Goal: Task Accomplishment & Management: Manage account settings

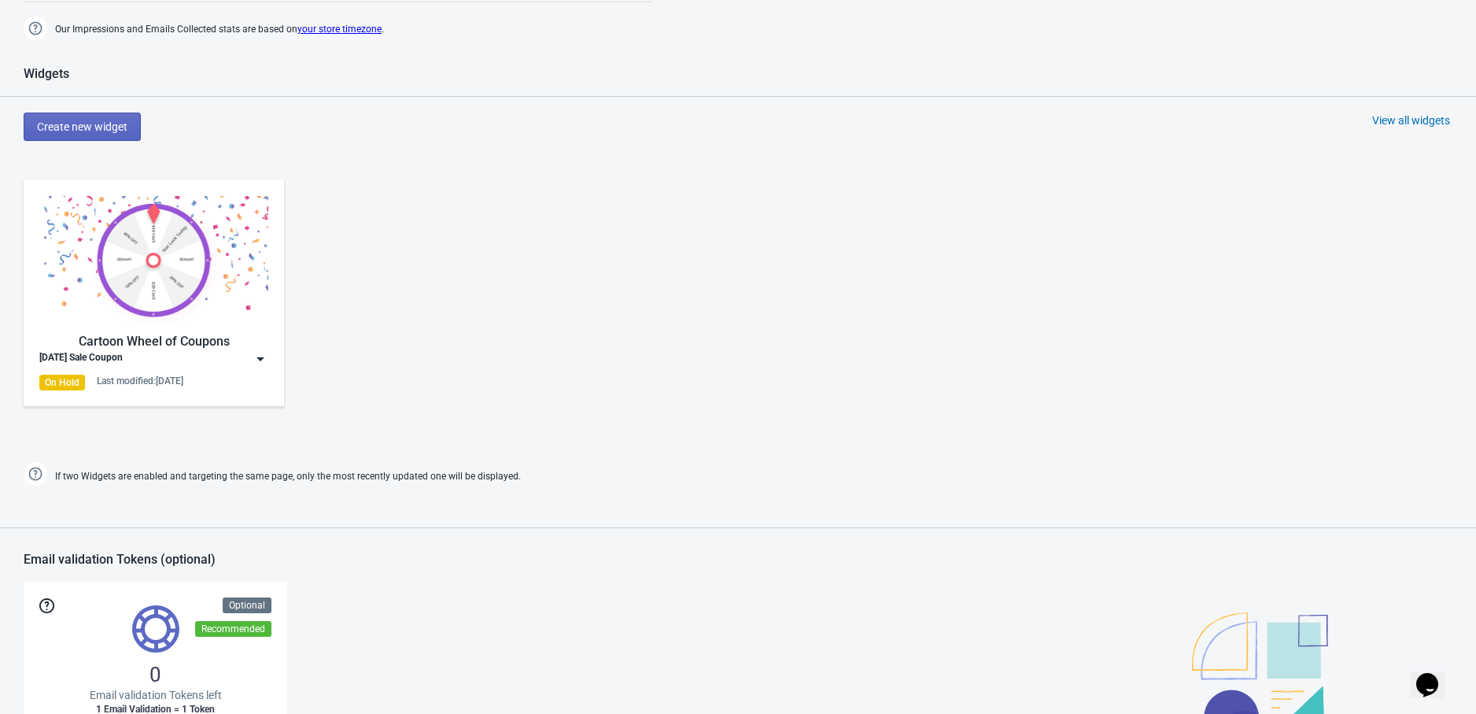
scroll to position [874, 0]
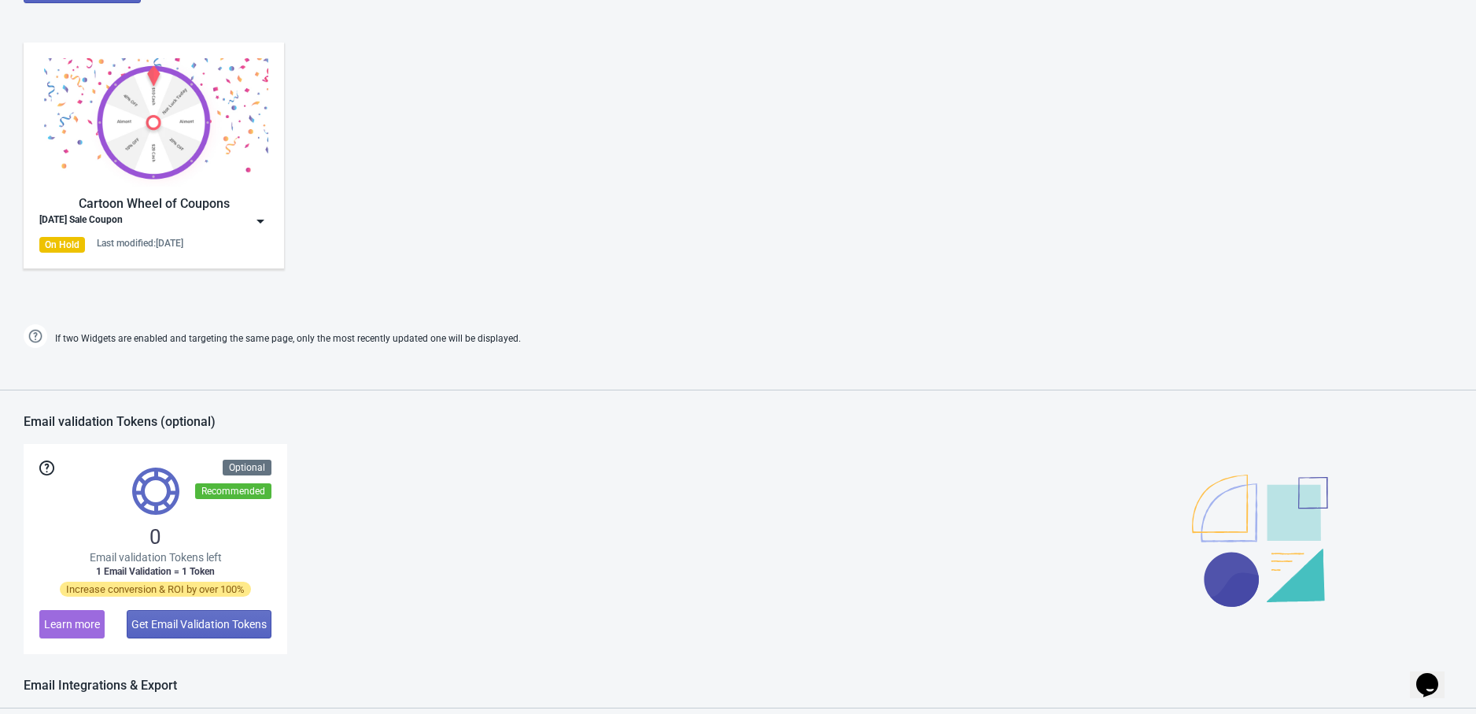
click at [210, 235] on div "Cartoon Wheel of Coupons [DATE] Sale Coupon On Hold Last modified: [DATE]" at bounding box center [153, 155] width 229 height 194
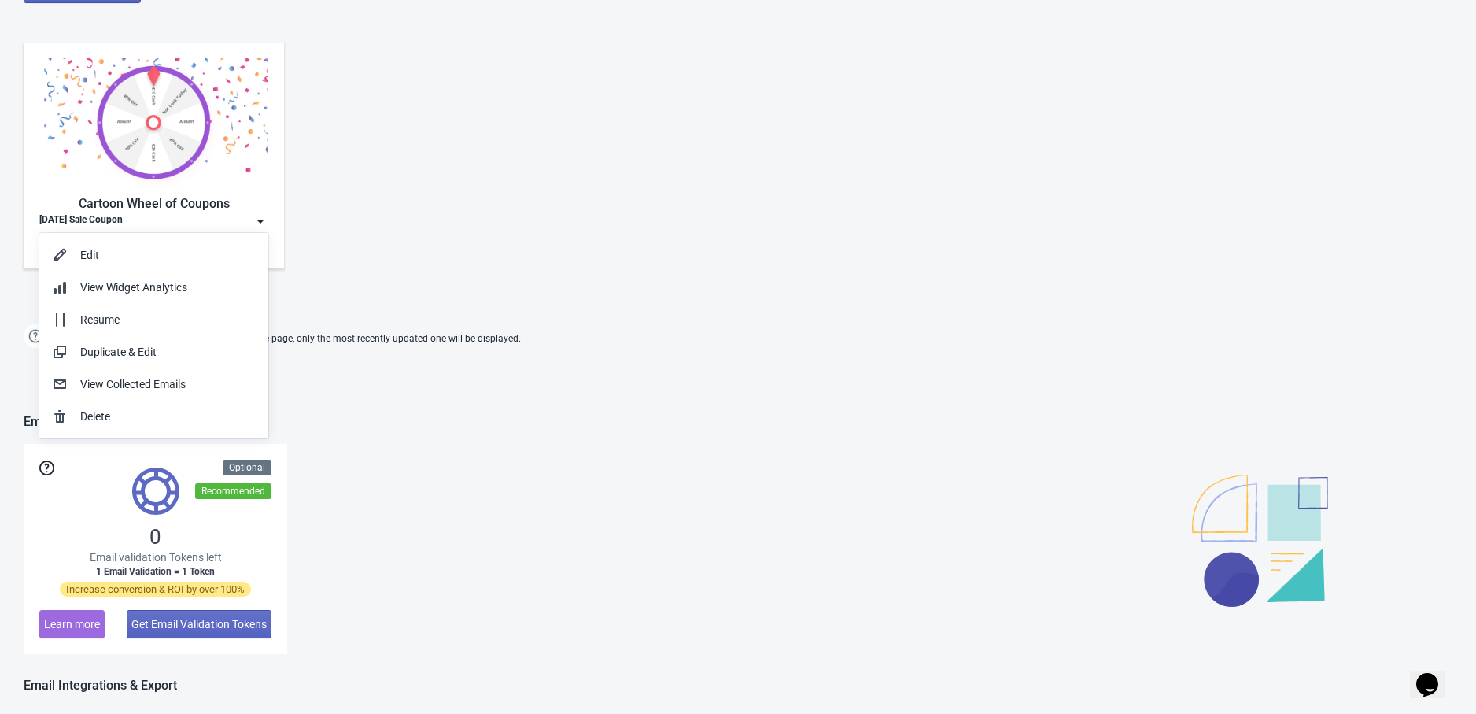
drag, startPoint x: 364, startPoint y: 230, endPoint x: 339, endPoint y: 232, distance: 25.2
click at [365, 230] on div "Cartoon Wheel of Coupons [DATE] Sale Coupon On Hold Last modified: [DATE]" at bounding box center [738, 168] width 1476 height 283
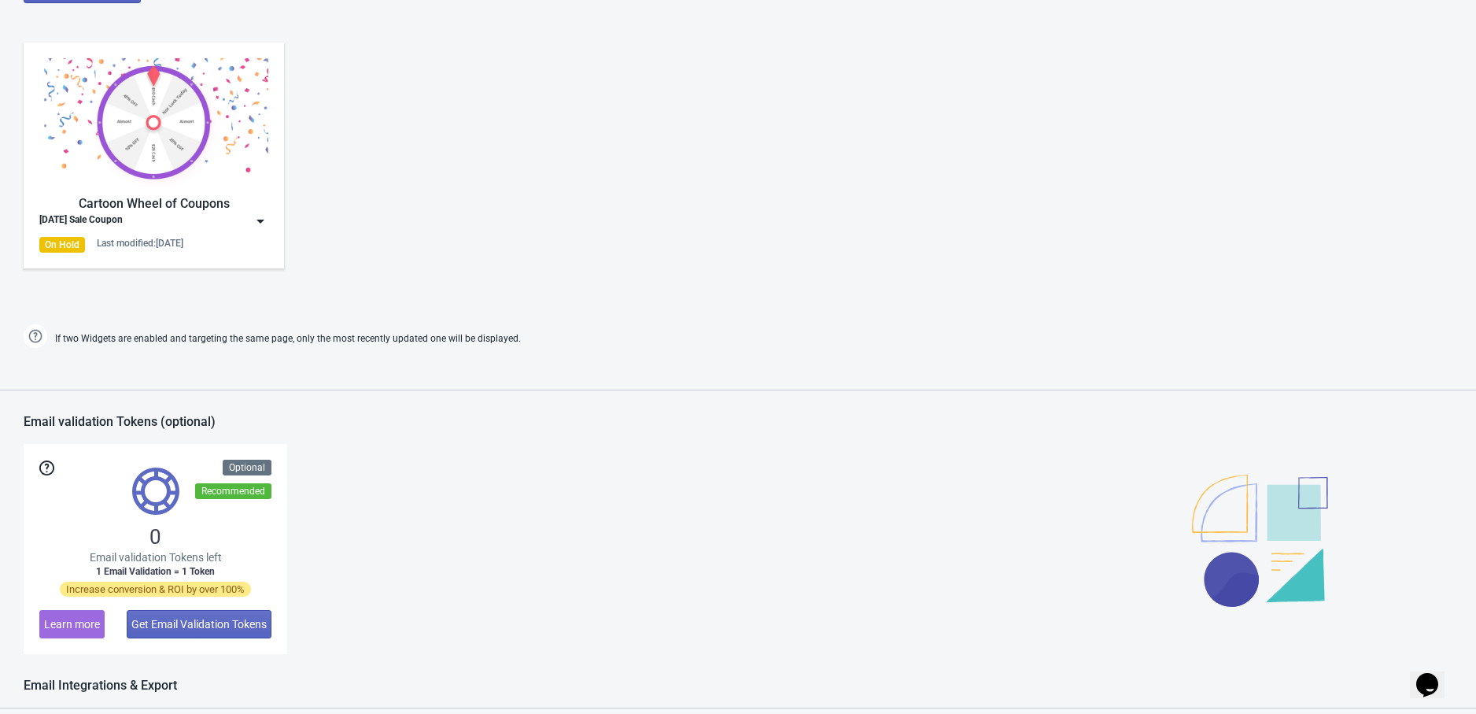
click at [245, 222] on div "[DATE] Sale Coupon" at bounding box center [153, 221] width 229 height 16
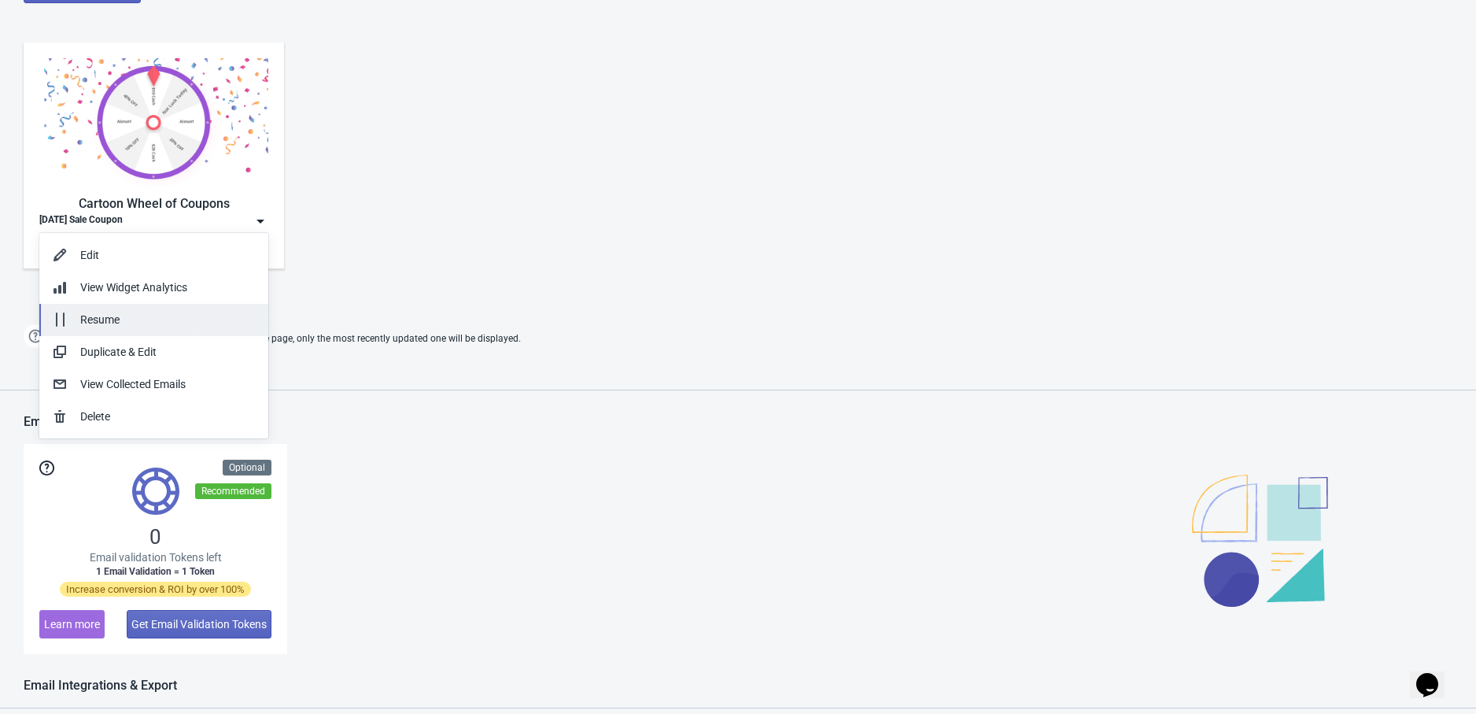
click at [203, 308] on button "Resume" at bounding box center [153, 320] width 229 height 32
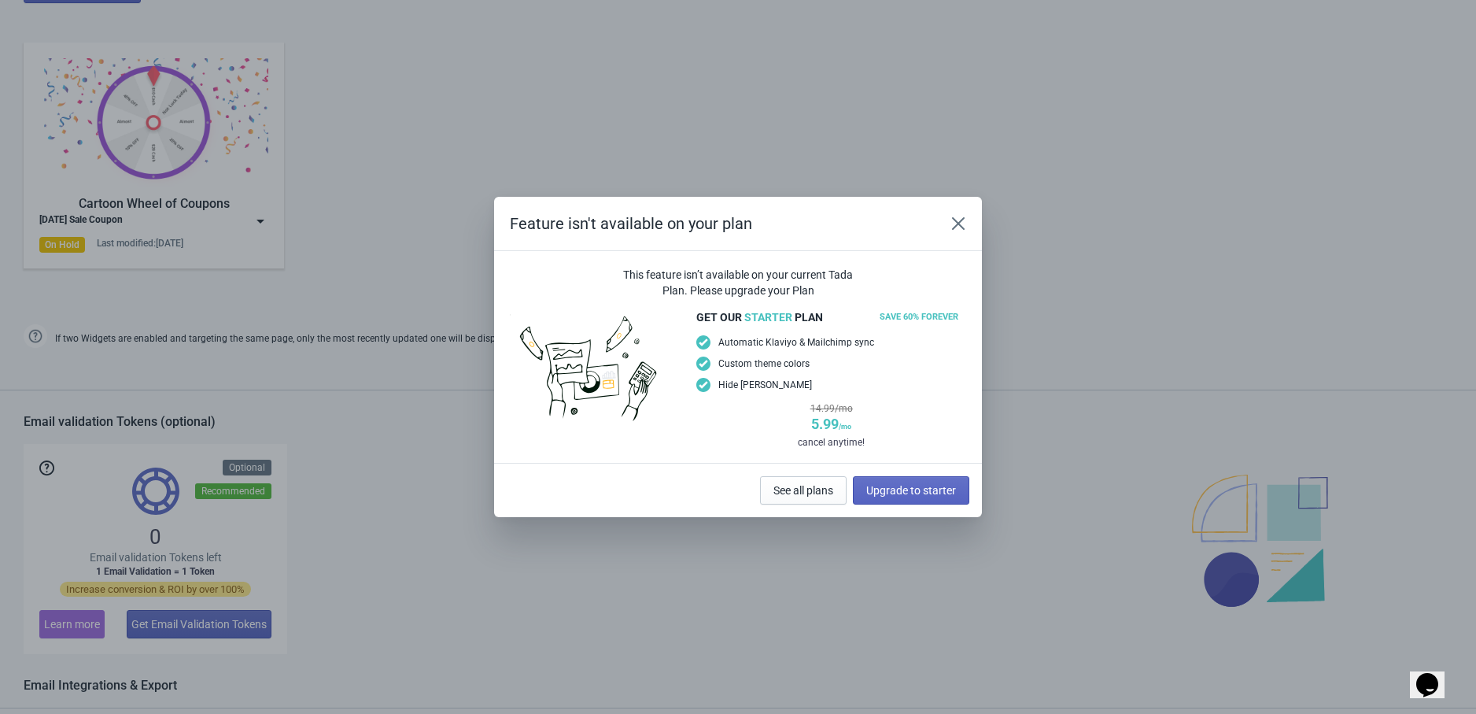
scroll to position [0, 0]
click at [966, 224] on button "Close" at bounding box center [958, 223] width 28 height 28
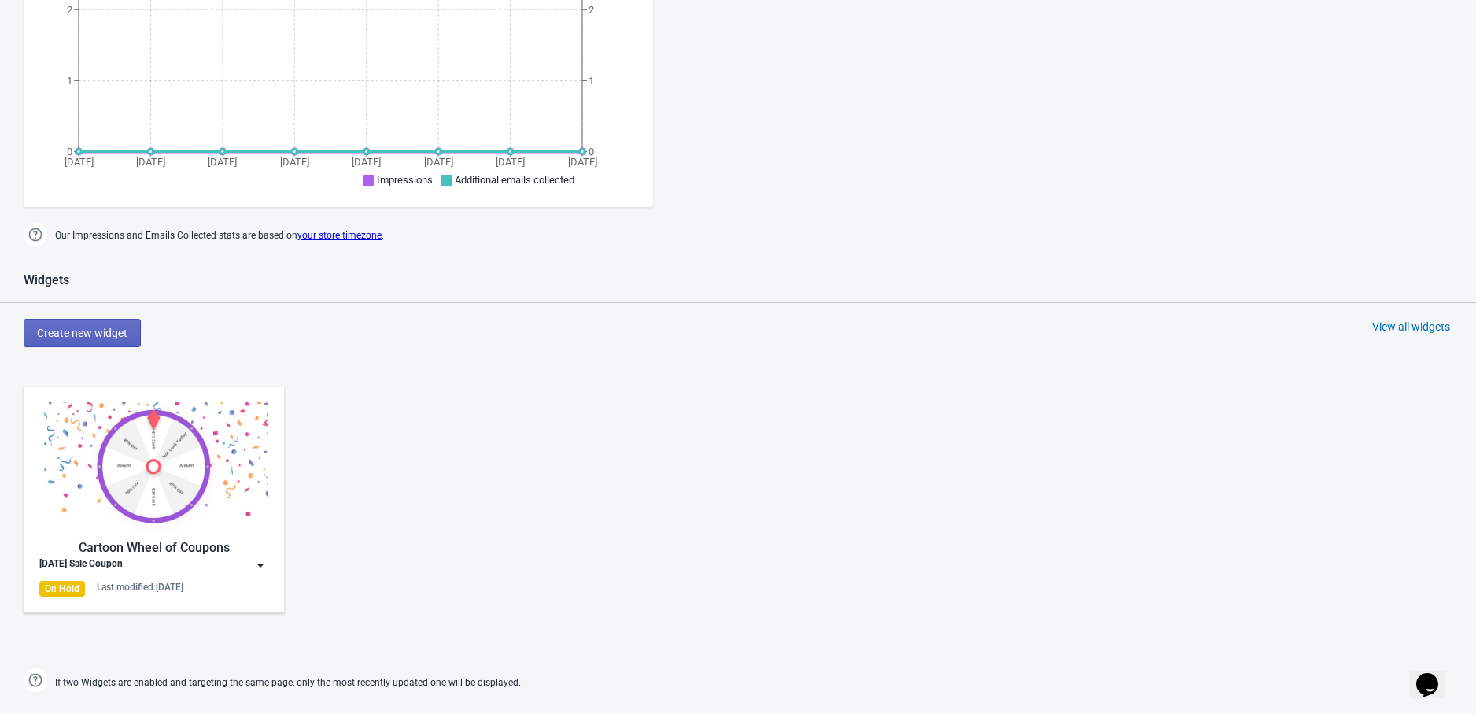
scroll to position [524, 0]
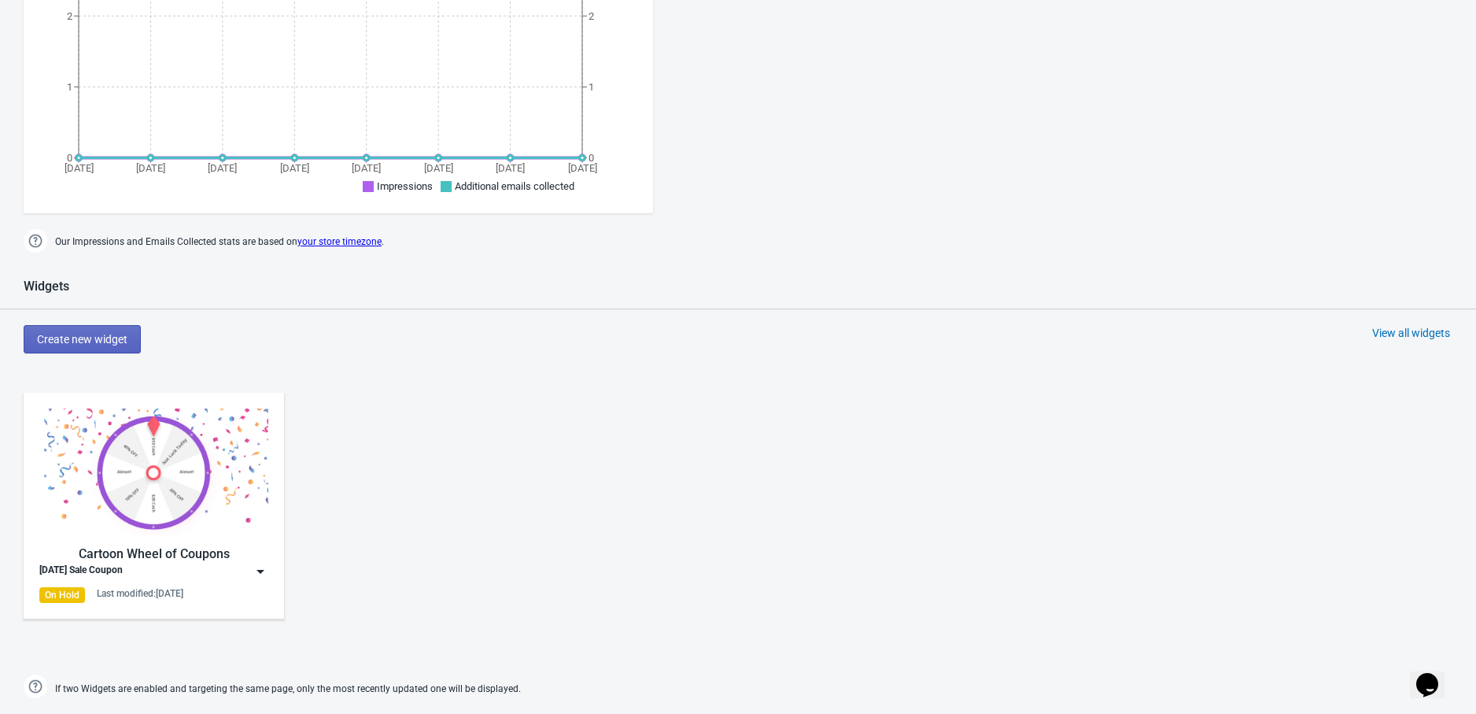
click at [203, 443] on img at bounding box center [153, 472] width 229 height 128
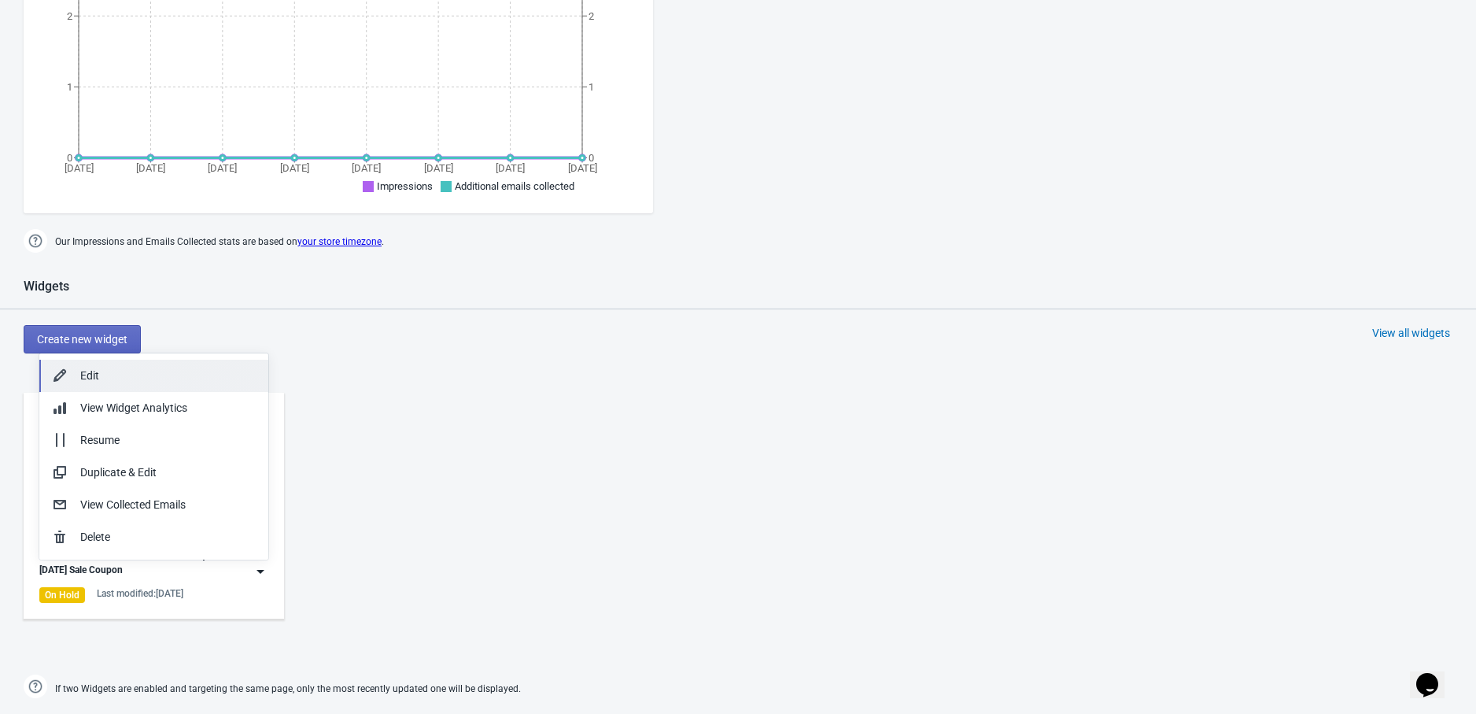
click at [190, 377] on div "Edit" at bounding box center [167, 375] width 175 height 17
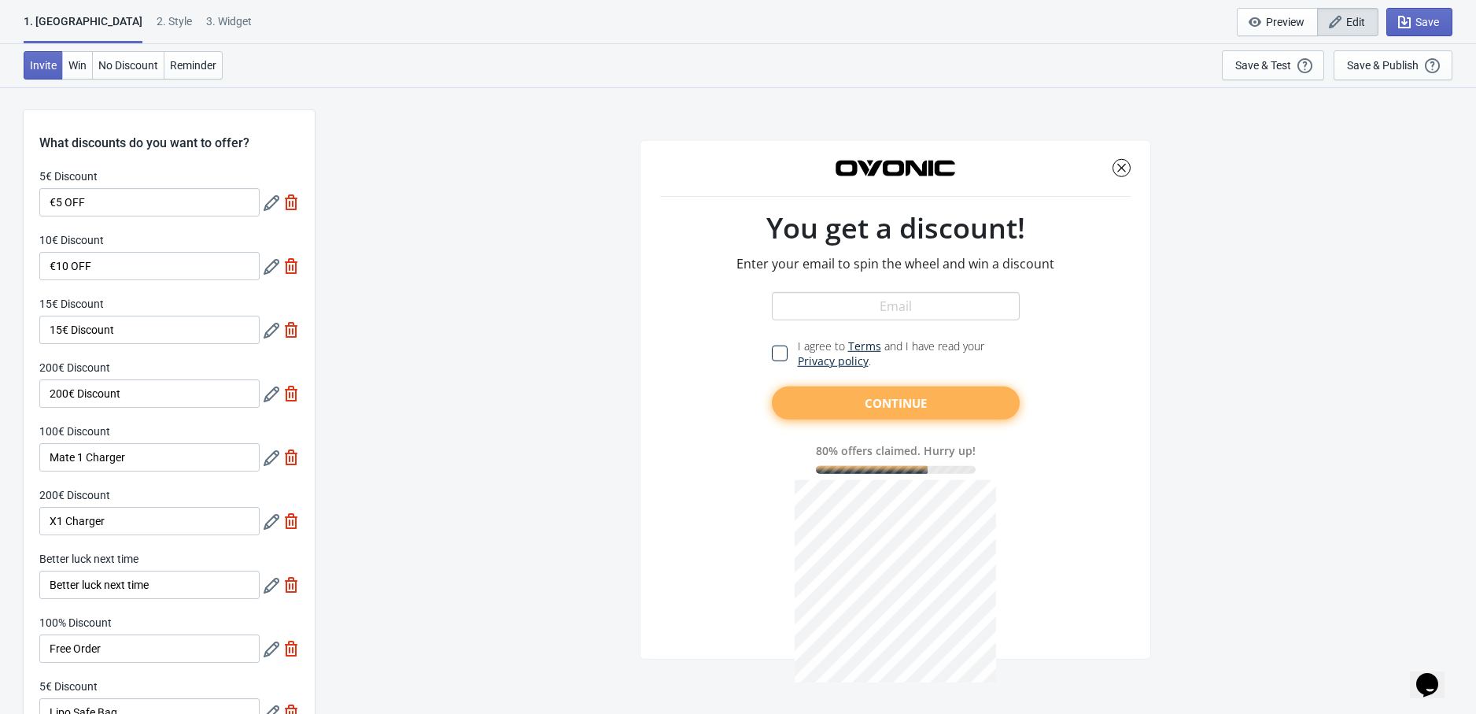
click at [1209, 96] on div "SASDERWERT3H You get a discount! Enter your email to spin the wheel and win a d…" at bounding box center [895, 400] width 1145 height 626
